Goal: Task Accomplishment & Management: Complete application form

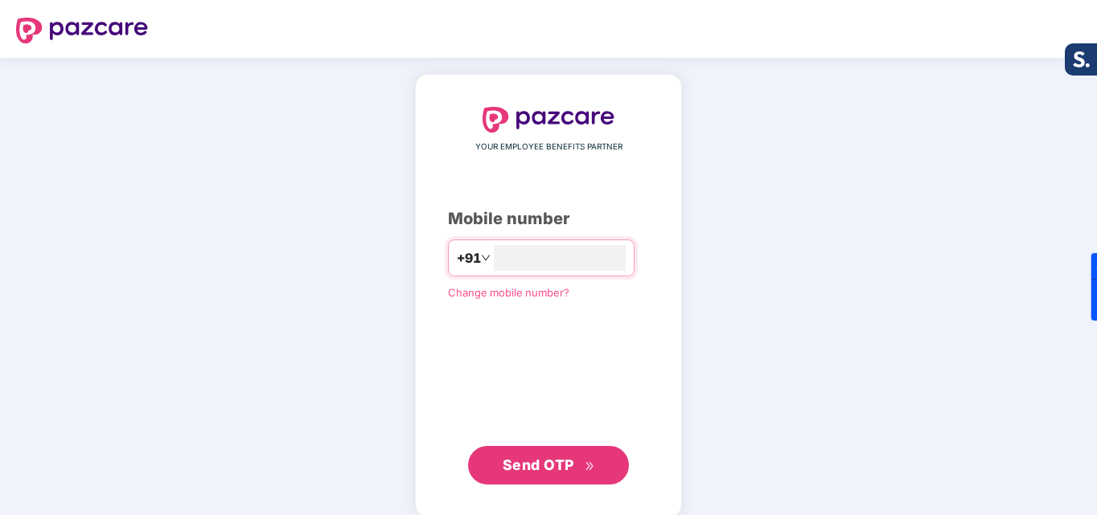
type input "**********"
click at [556, 482] on button "Send OTP" at bounding box center [548, 465] width 161 height 39
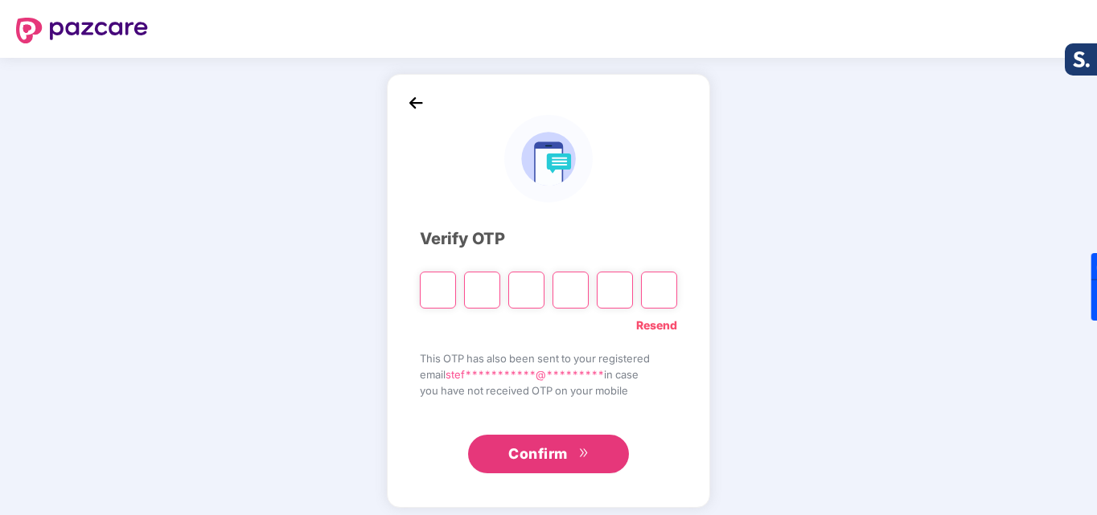
type input "*"
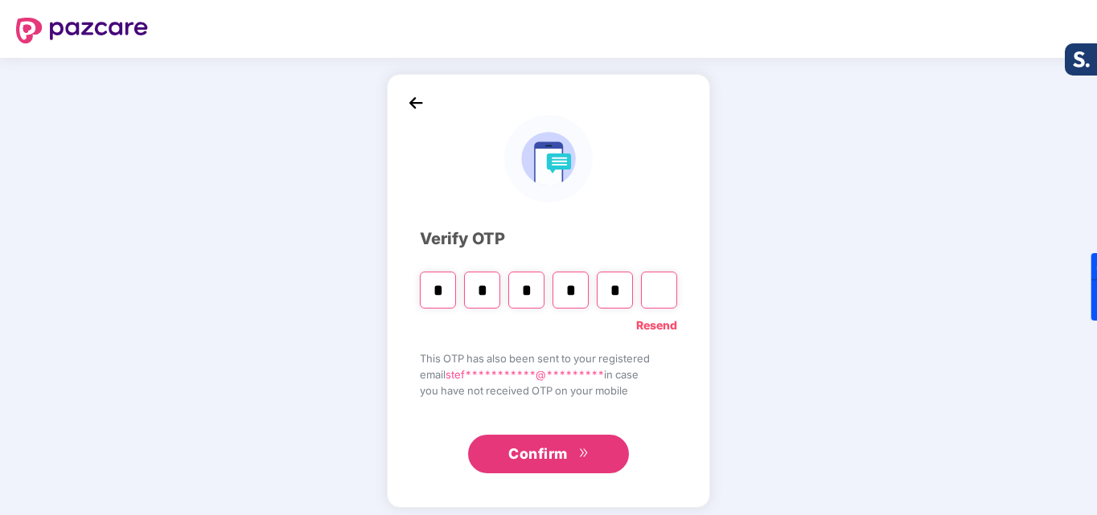
type input "*"
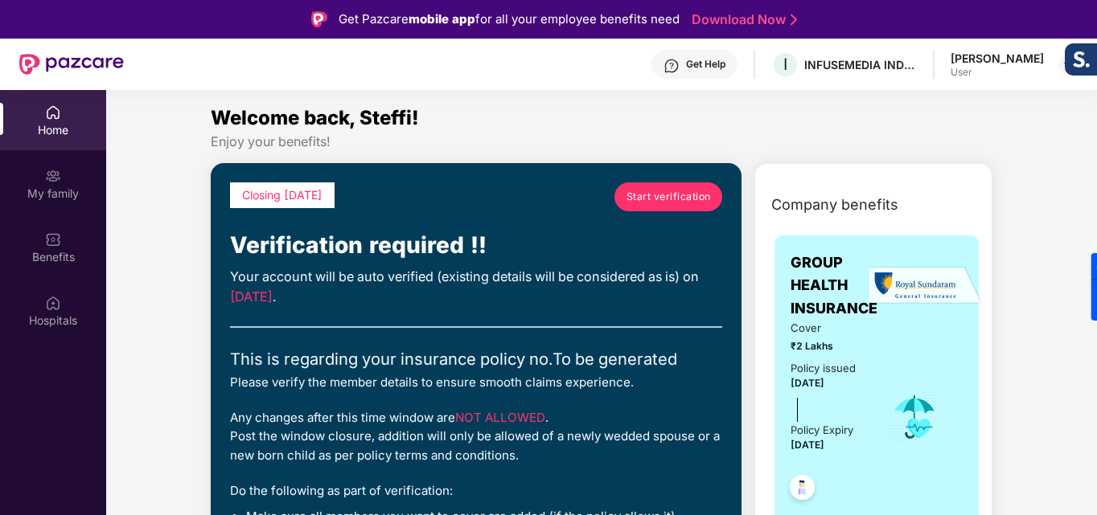
click at [685, 203] on span "Start verification" at bounding box center [668, 196] width 84 height 15
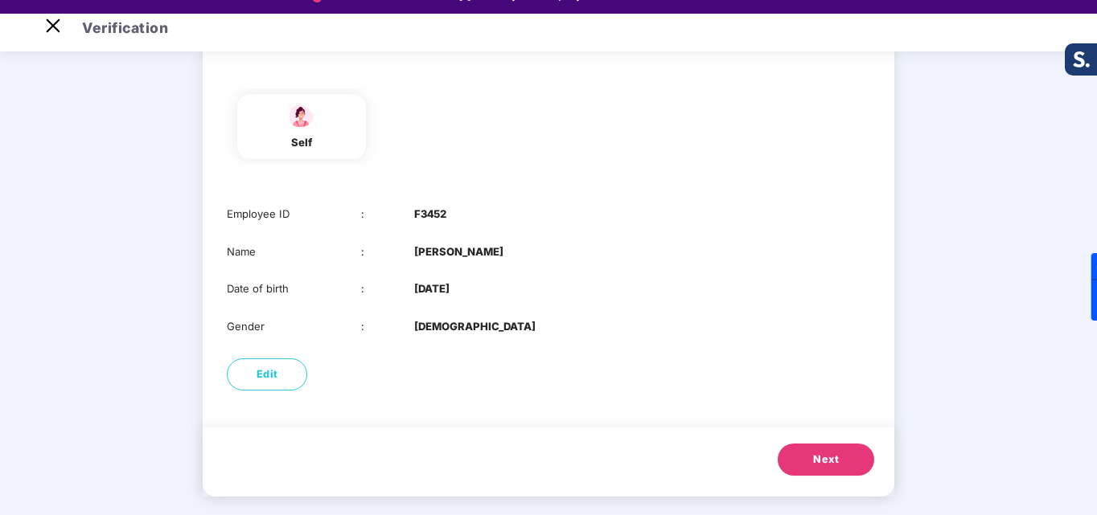
scroll to position [39, 0]
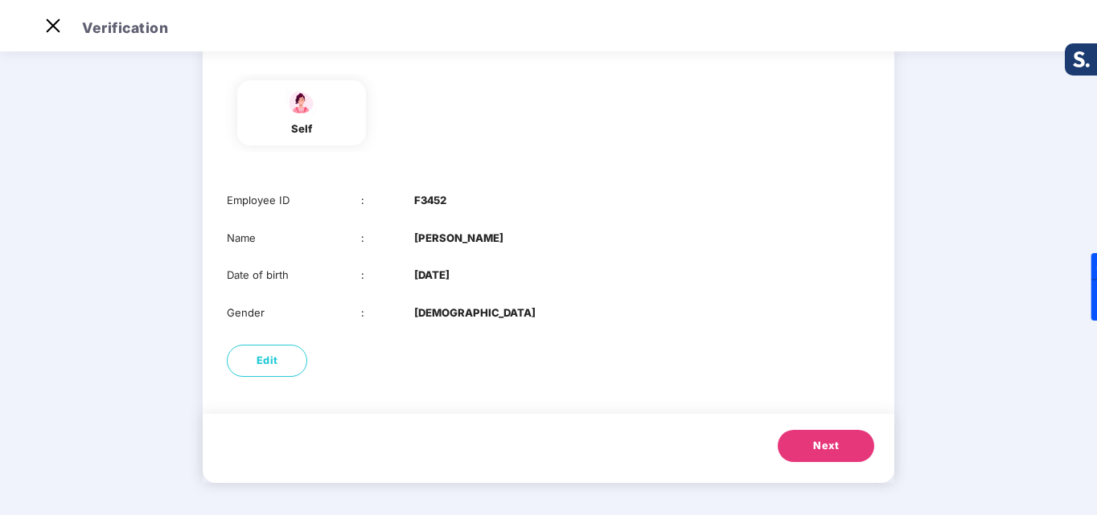
click at [818, 444] on span "Next" at bounding box center [826, 446] width 26 height 16
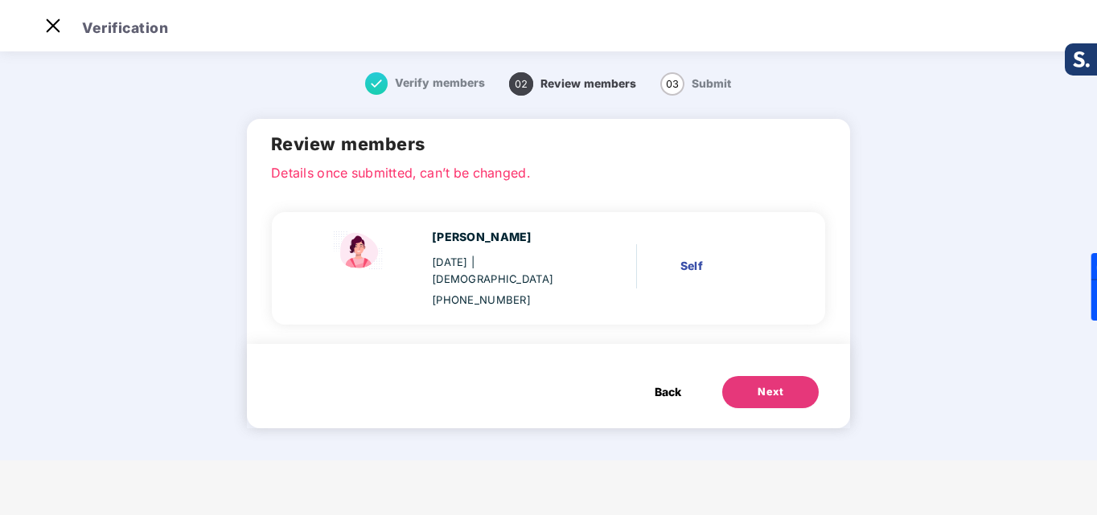
click at [751, 384] on button "Next" at bounding box center [770, 392] width 96 height 32
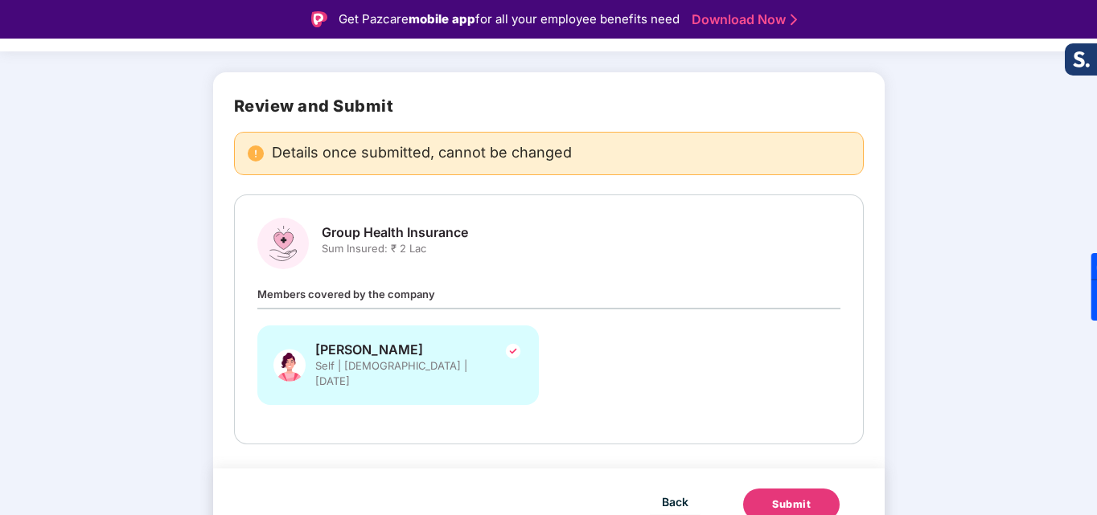
scroll to position [89, 0]
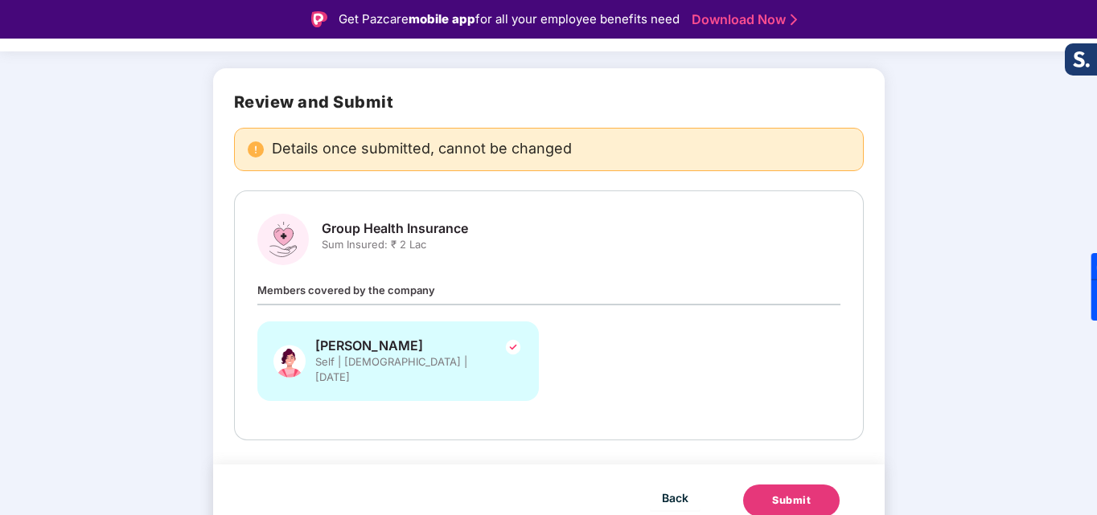
click at [807, 493] on div "Submit" at bounding box center [791, 501] width 39 height 16
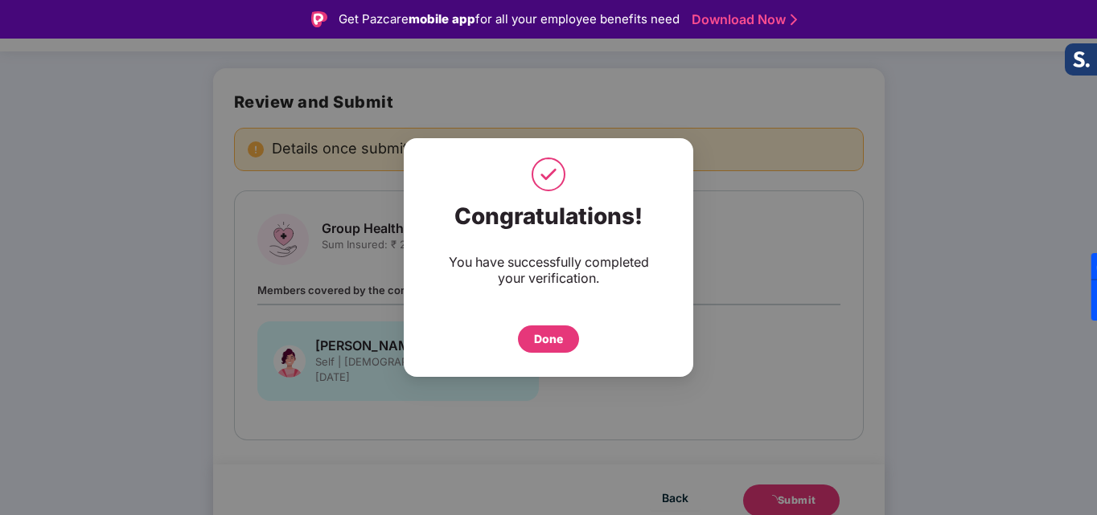
click at [567, 337] on div "Done" at bounding box center [548, 339] width 61 height 27
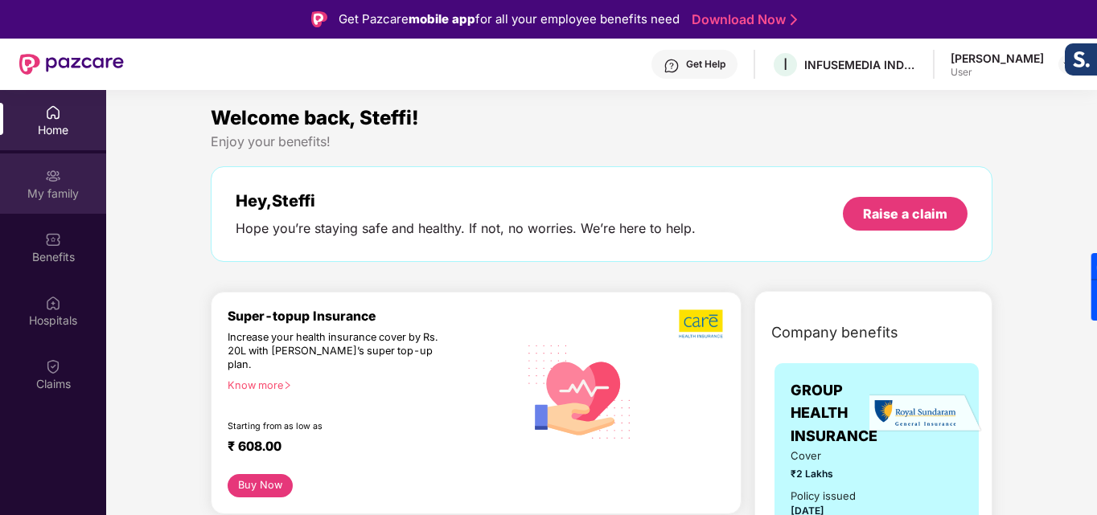
click at [62, 173] on div "My family" at bounding box center [53, 184] width 106 height 60
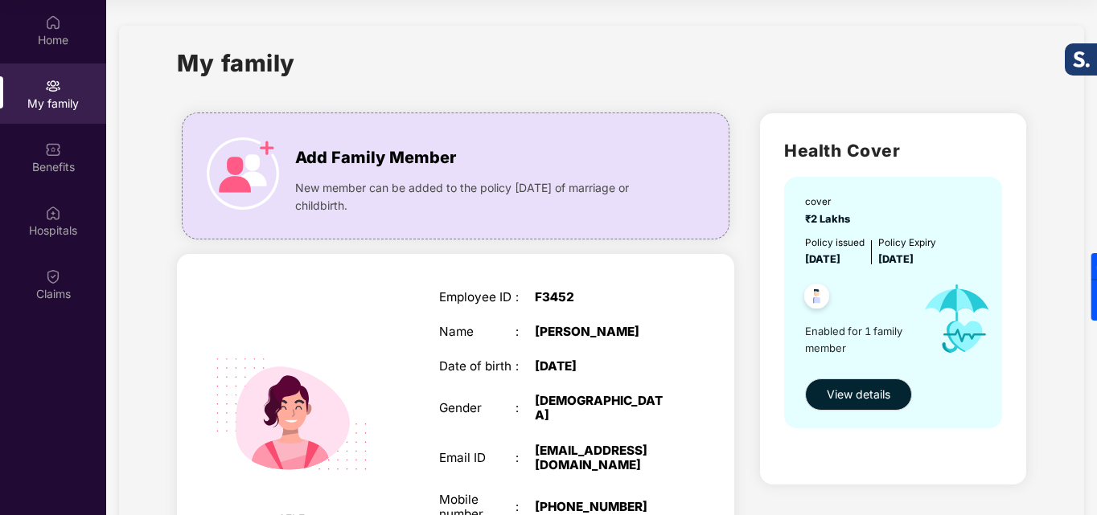
drag, startPoint x: 888, startPoint y: 259, endPoint x: 963, endPoint y: 257, distance: 74.8
click at [963, 257] on div "Policy issued 25 Sept 2025 Policy Expiry 24 Sept 2026" at bounding box center [894, 252] width 179 height 33
click at [63, 172] on div "Benefits" at bounding box center [53, 167] width 106 height 16
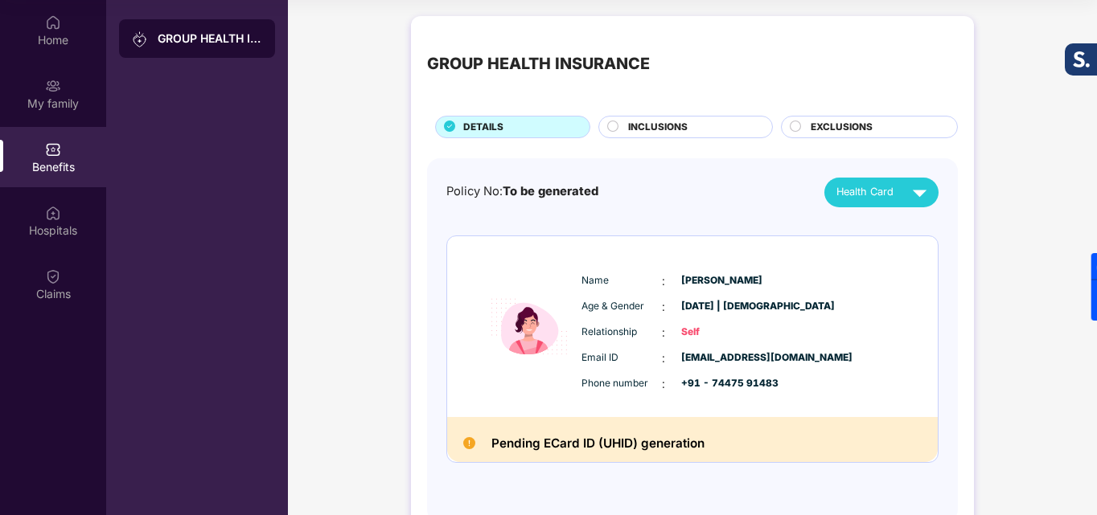
click at [666, 133] on span "INCLUSIONS" at bounding box center [657, 127] width 59 height 15
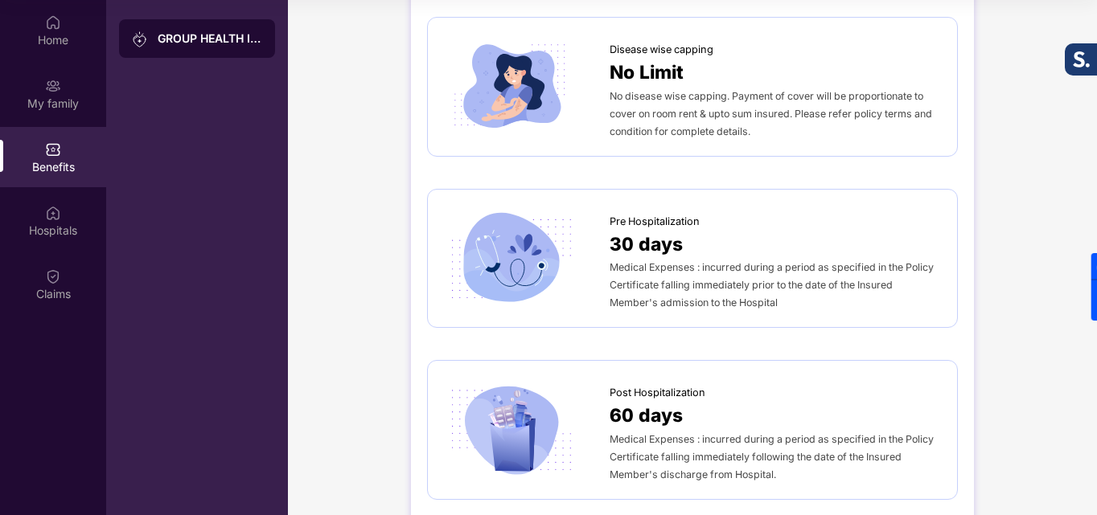
scroll to position [724, 0]
click at [72, 32] on div "Home" at bounding box center [53, 40] width 106 height 16
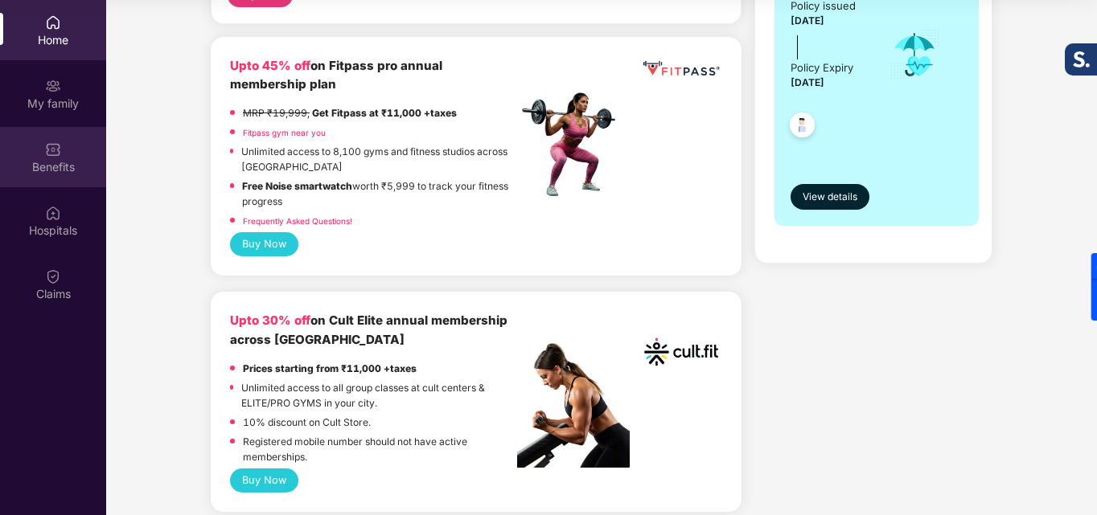
scroll to position [402, 0]
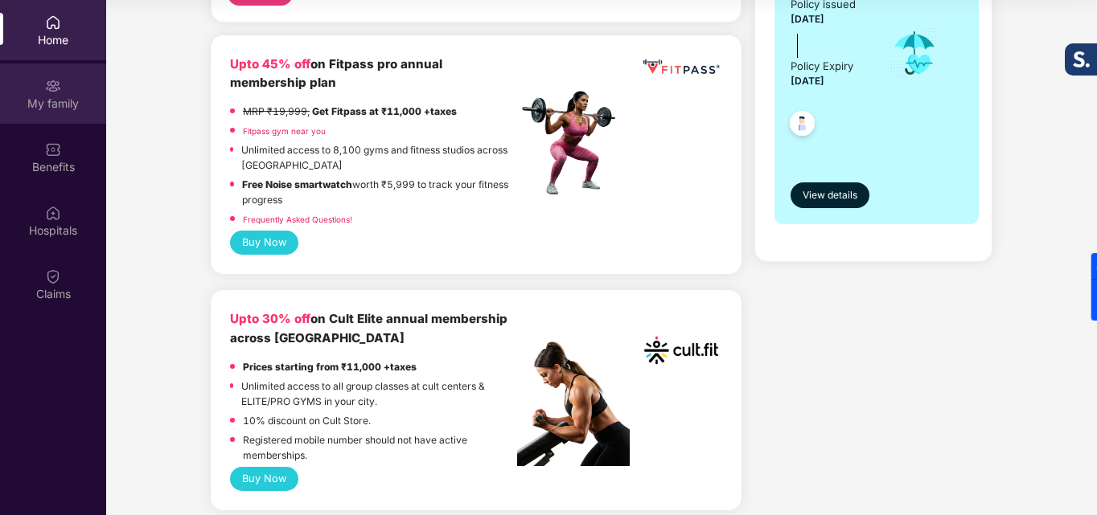
click at [52, 108] on div "My family" at bounding box center [53, 104] width 106 height 16
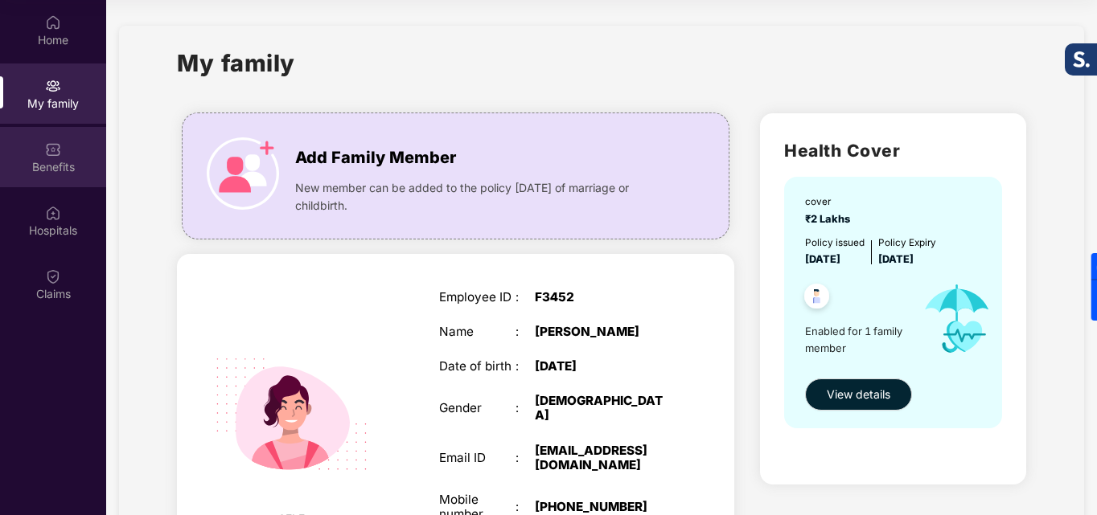
click at [48, 151] on img at bounding box center [53, 150] width 16 height 16
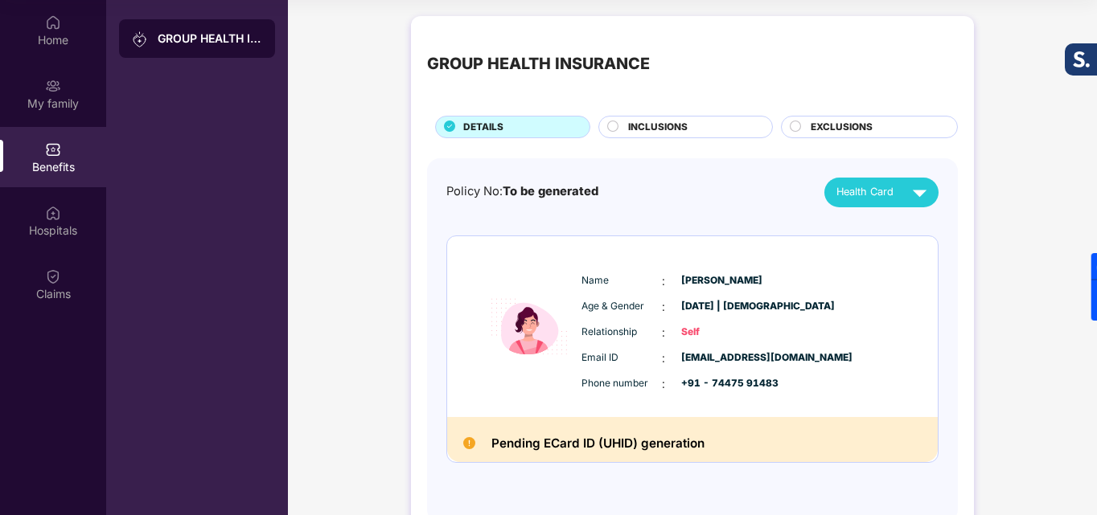
click at [657, 129] on span "INCLUSIONS" at bounding box center [657, 127] width 59 height 15
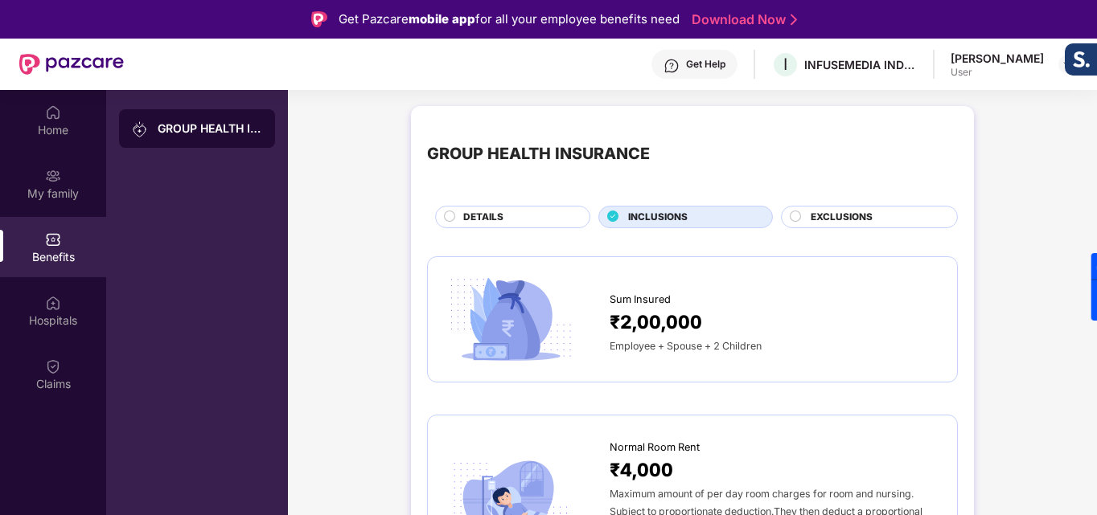
click at [986, 48] on div "Get Help I INFUSEMEDIA INDIA PRIVATE LIMITED Steffi Gokavi User" at bounding box center [601, 64] width 954 height 51
click at [988, 55] on div "[PERSON_NAME]" at bounding box center [996, 58] width 93 height 15
click at [834, 80] on div "Get Help I INFUSEMEDIA INDIA PRIVATE LIMITED Steffi Gokavi User" at bounding box center [601, 64] width 954 height 51
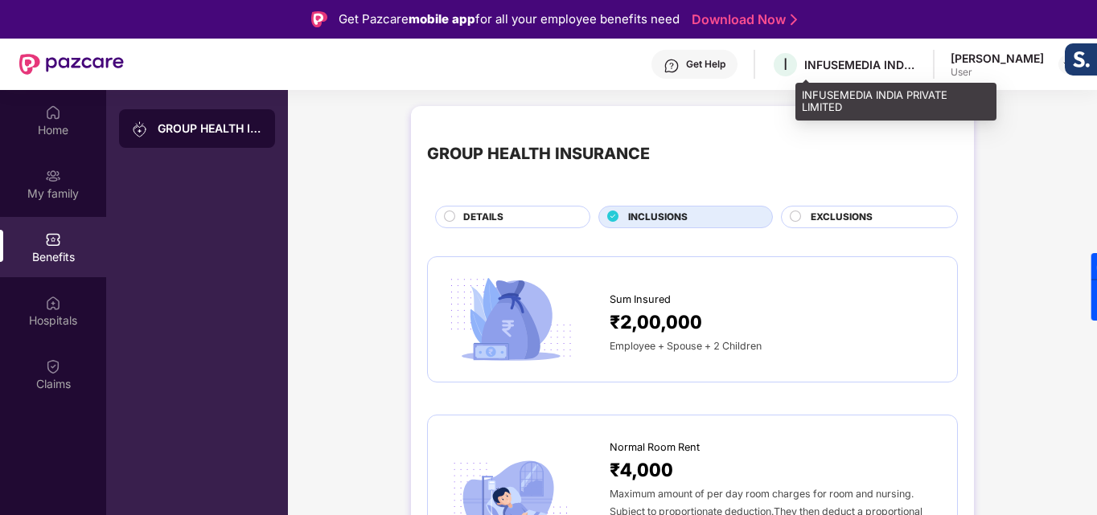
click at [843, 60] on div "INFUSEMEDIA INDIA PRIVATE LIMITED" at bounding box center [860, 64] width 113 height 15
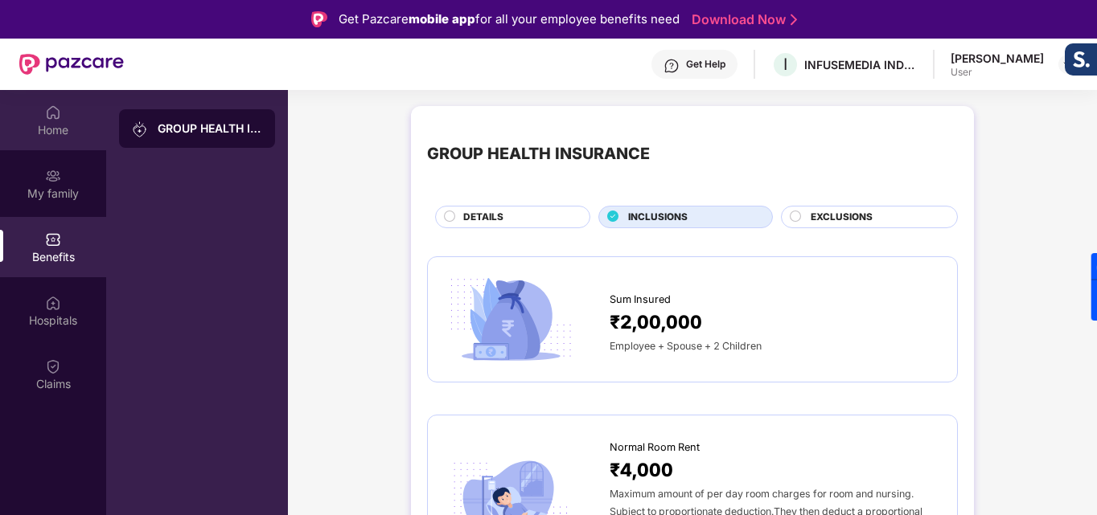
click at [49, 116] on img at bounding box center [53, 113] width 16 height 16
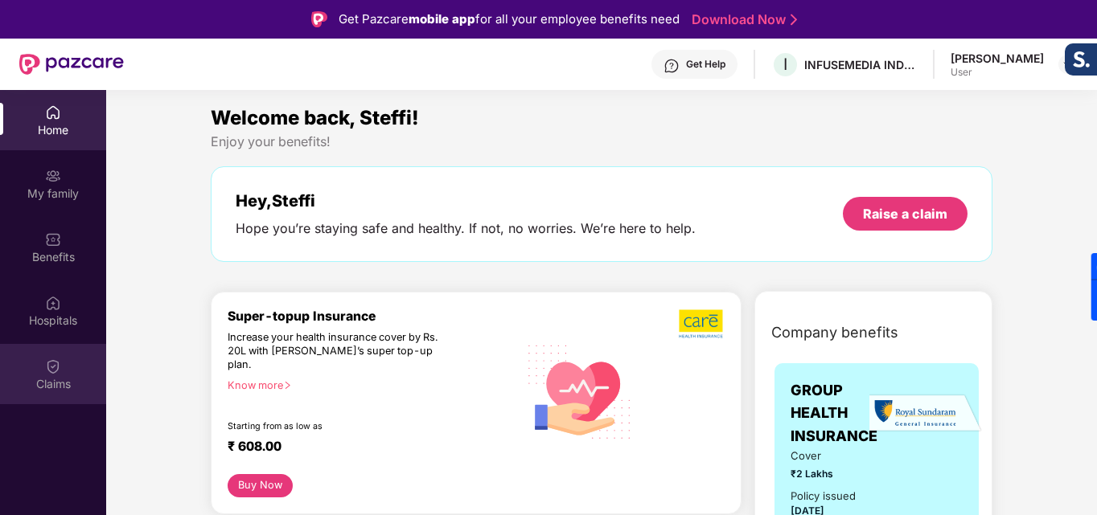
click at [57, 375] on div "Claims" at bounding box center [53, 374] width 106 height 60
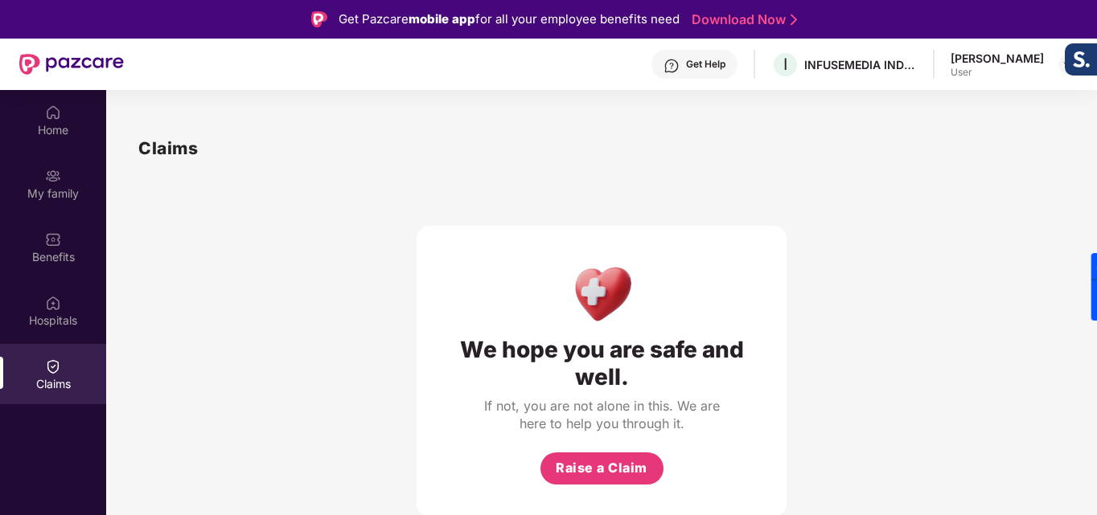
click at [980, 70] on div "User" at bounding box center [996, 72] width 93 height 13
click at [45, 129] on div "Home" at bounding box center [53, 130] width 106 height 16
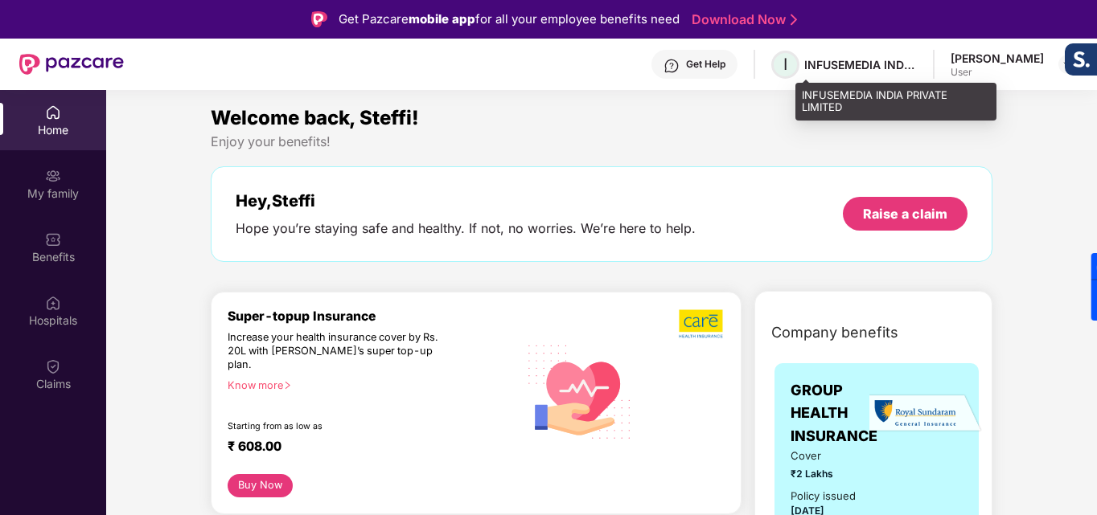
click at [787, 67] on span "I" at bounding box center [785, 64] width 4 height 19
drag, startPoint x: 808, startPoint y: 67, endPoint x: 872, endPoint y: 55, distance: 65.3
click at [799, 64] on span "I" at bounding box center [785, 65] width 28 height 28
click at [917, 69] on div "INFUSEMEDIA INDIA PRIVATE LIMITED" at bounding box center [860, 64] width 113 height 15
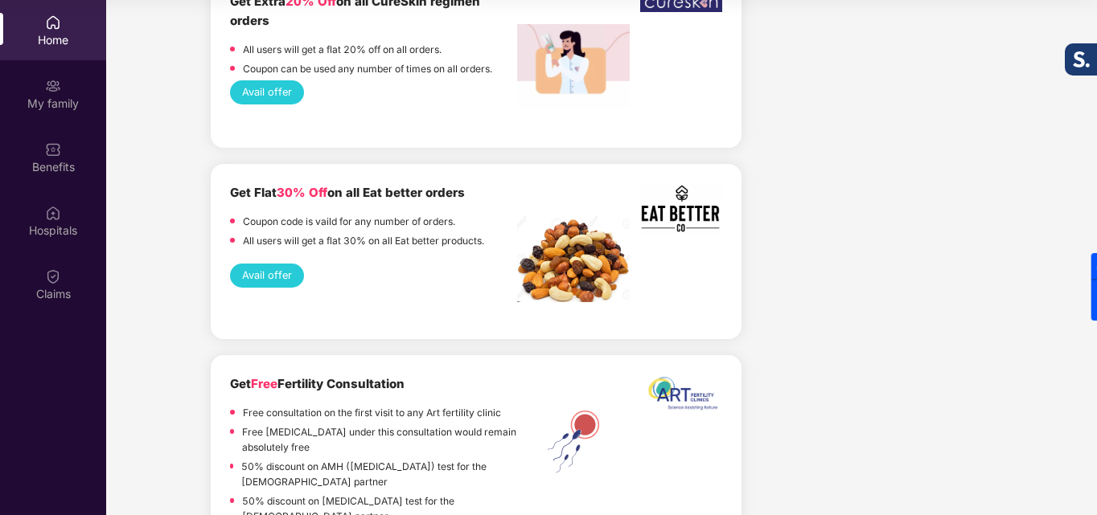
scroll to position [3922, 0]
